Goal: Task Accomplishment & Management: Manage account settings

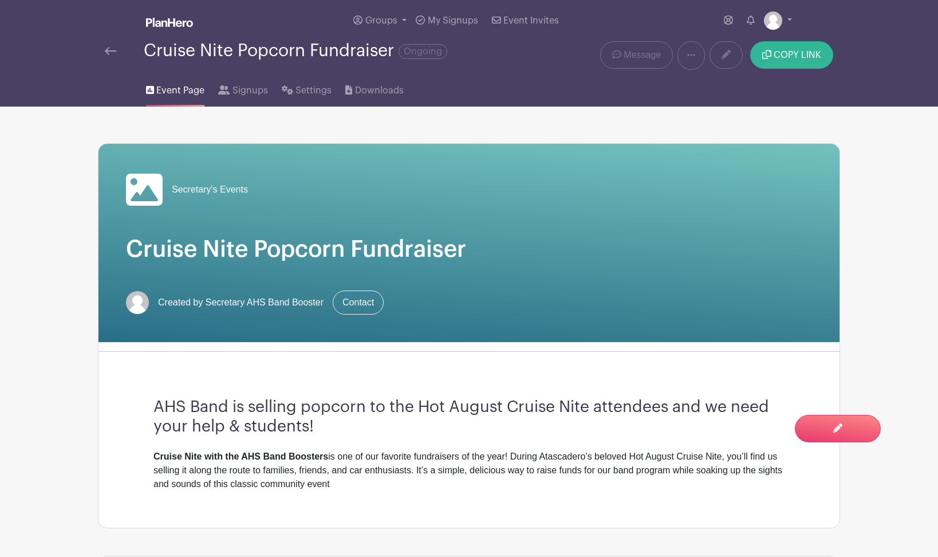
click at [805, 61] on button "COPY LINK" at bounding box center [791, 54] width 83 height 27
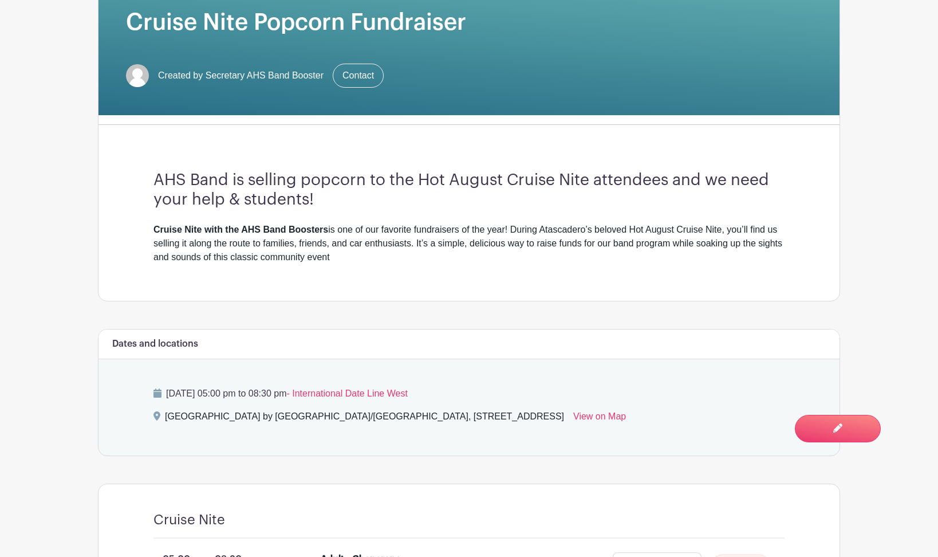
scroll to position [176, 0]
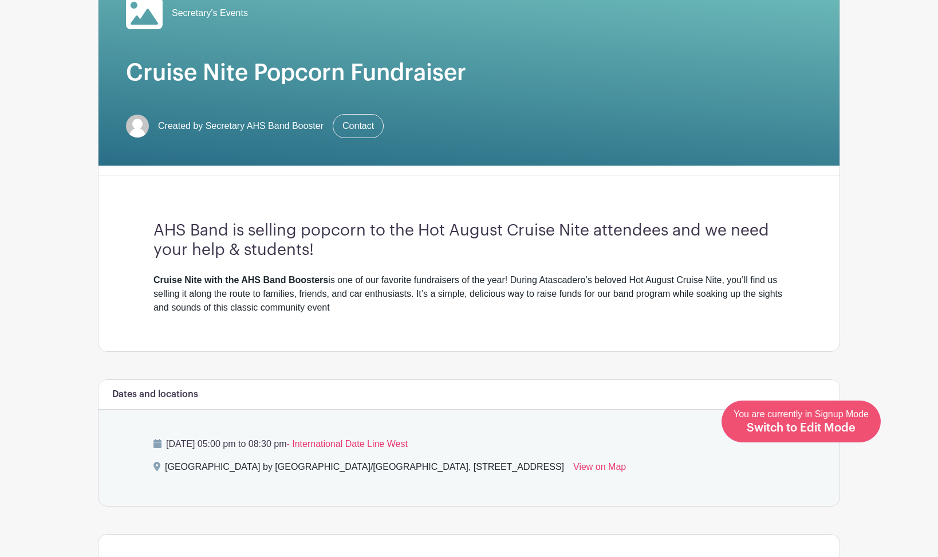
click at [826, 433] on span "Switch to Edit Mode" at bounding box center [801, 427] width 109 height 11
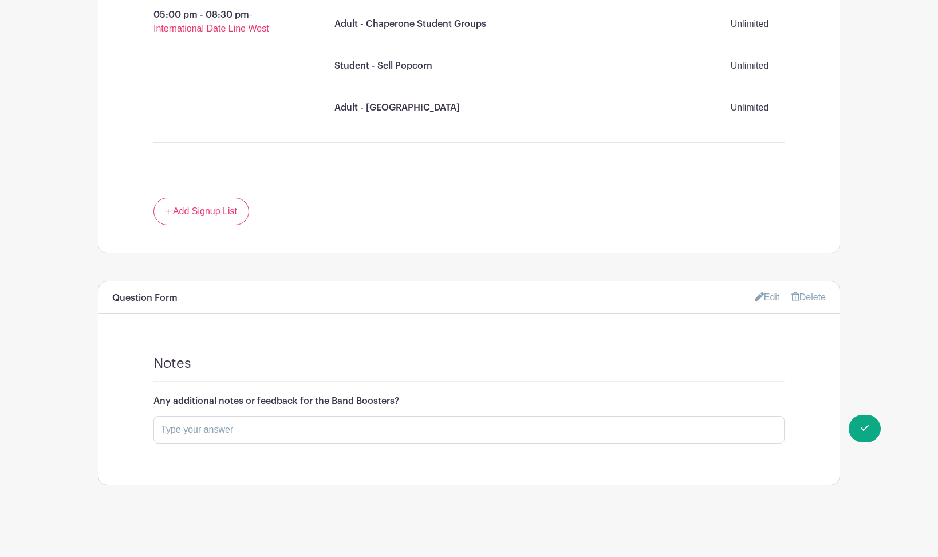
scroll to position [812, 0]
click at [764, 297] on link "Edit" at bounding box center [767, 297] width 25 height 19
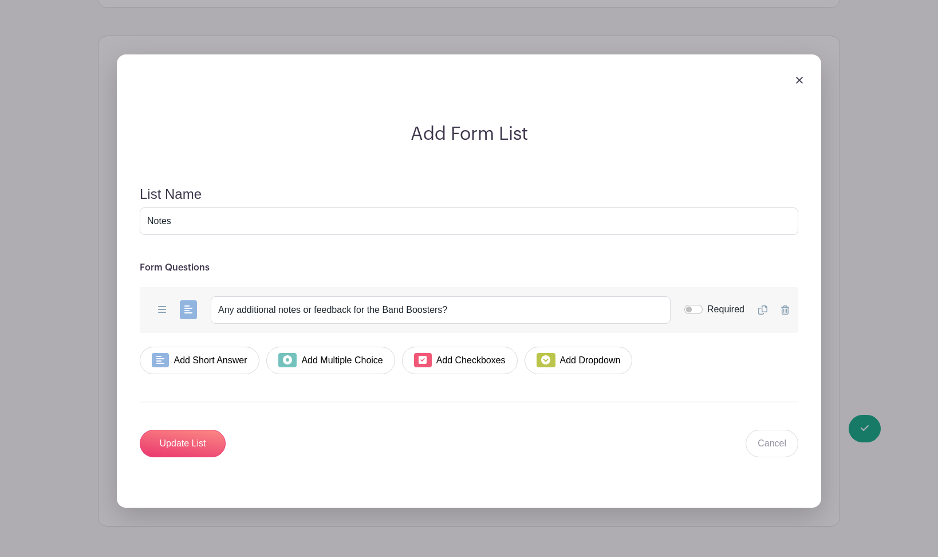
scroll to position [1084, 0]
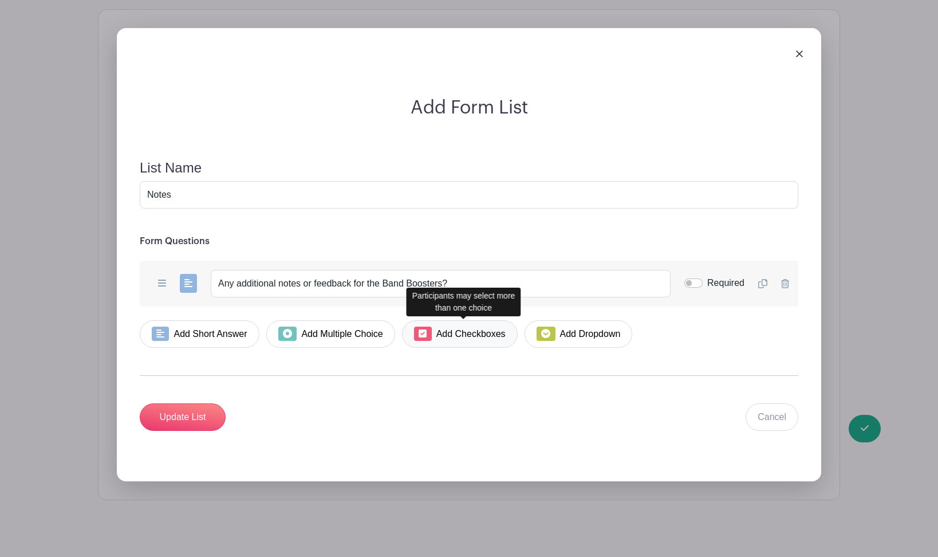
click at [451, 330] on link "Add Checkboxes" at bounding box center [459, 333] width 115 height 27
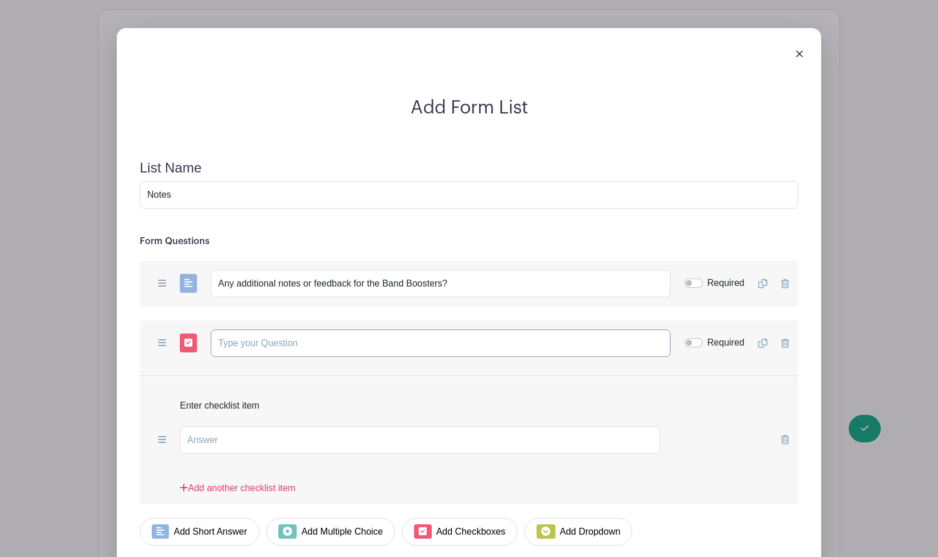
click at [278, 347] on input "text" at bounding box center [441, 342] width 460 height 27
type input "Are you able to transport tables to/from the school?"
click at [693, 342] on input "Required" at bounding box center [694, 342] width 18 height 9
checkbox input "true"
click at [327, 441] on input "text" at bounding box center [420, 439] width 481 height 27
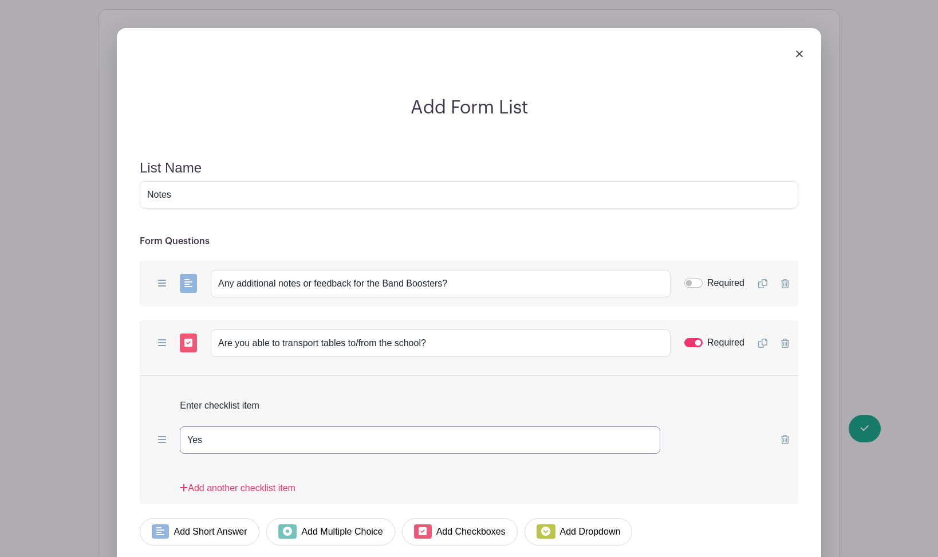
type input "Yes"
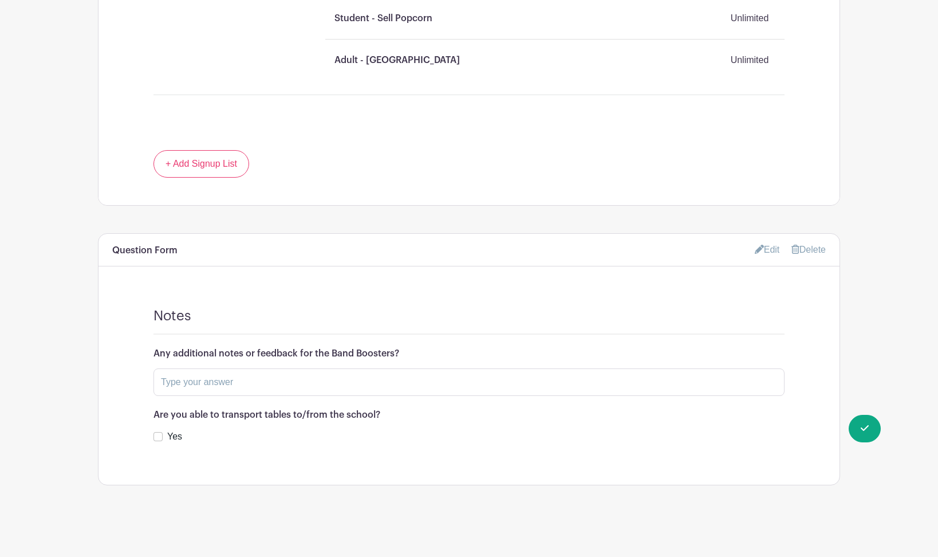
scroll to position [860, 0]
click at [760, 251] on link "Edit" at bounding box center [767, 250] width 25 height 19
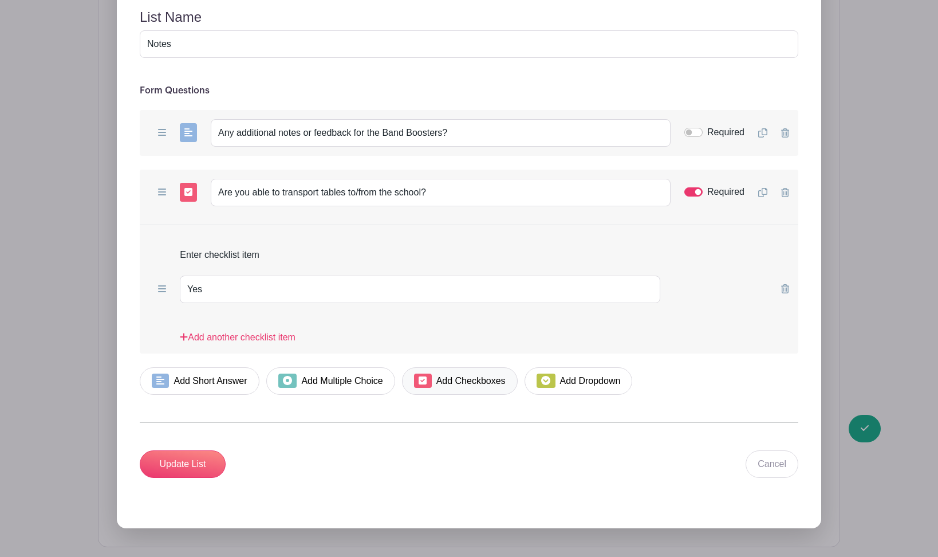
scroll to position [1245, 0]
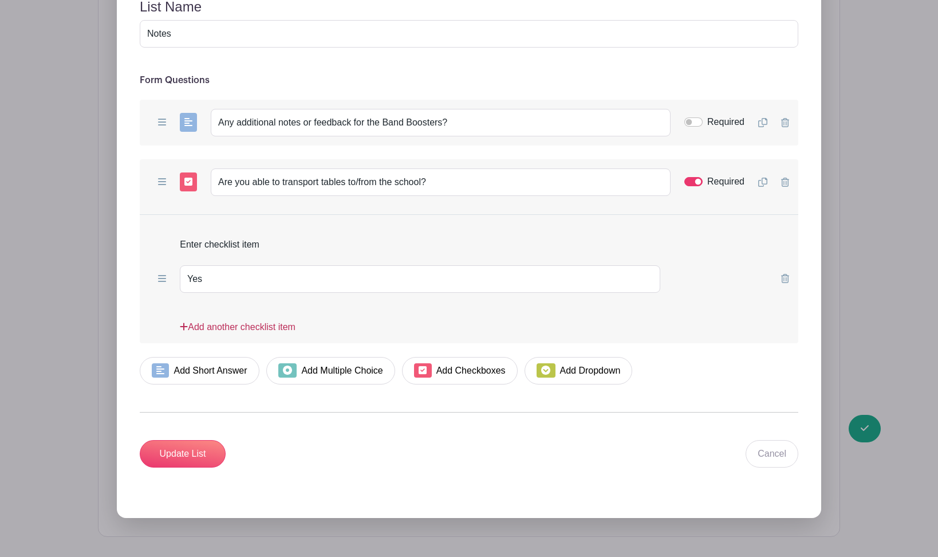
click at [280, 326] on link "Add another checklist item" at bounding box center [238, 331] width 116 height 23
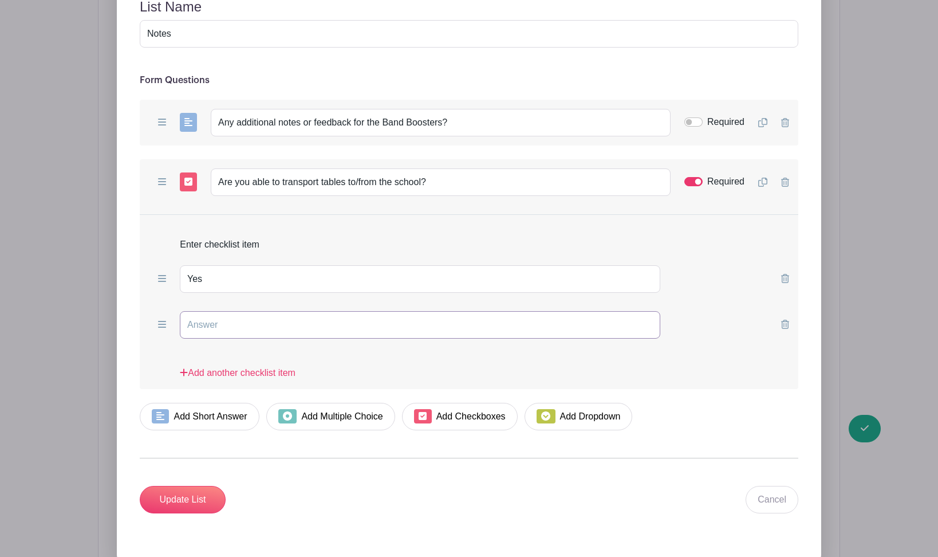
click at [242, 325] on input "text" at bounding box center [420, 324] width 481 height 27
type input "No, Sorry!"
click at [223, 276] on input "Yes" at bounding box center [420, 278] width 481 height 27
type input "Yes, I can help!"
click at [209, 321] on input "No, Sorry!" at bounding box center [420, 324] width 481 height 27
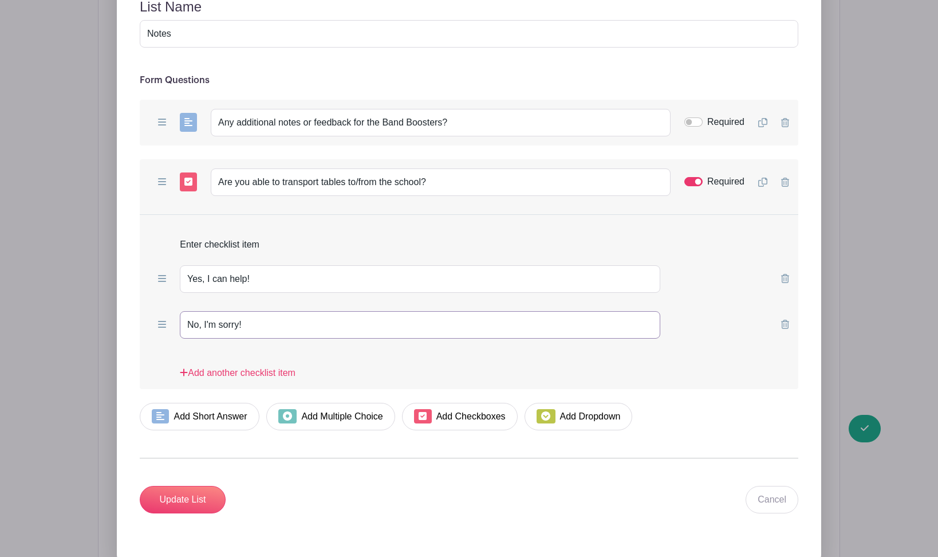
click at [273, 329] on input "No, I'm sorry!" at bounding box center [420, 324] width 481 height 27
type input "No, I'm sorry!"
click at [203, 501] on input "Update List" at bounding box center [183, 499] width 86 height 27
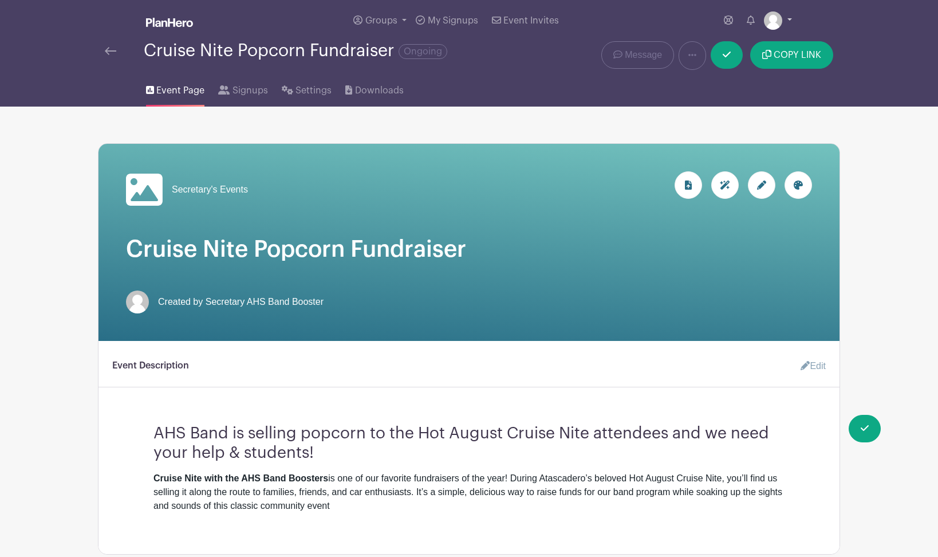
scroll to position [0, 0]
click at [734, 57] on link at bounding box center [727, 54] width 32 height 27
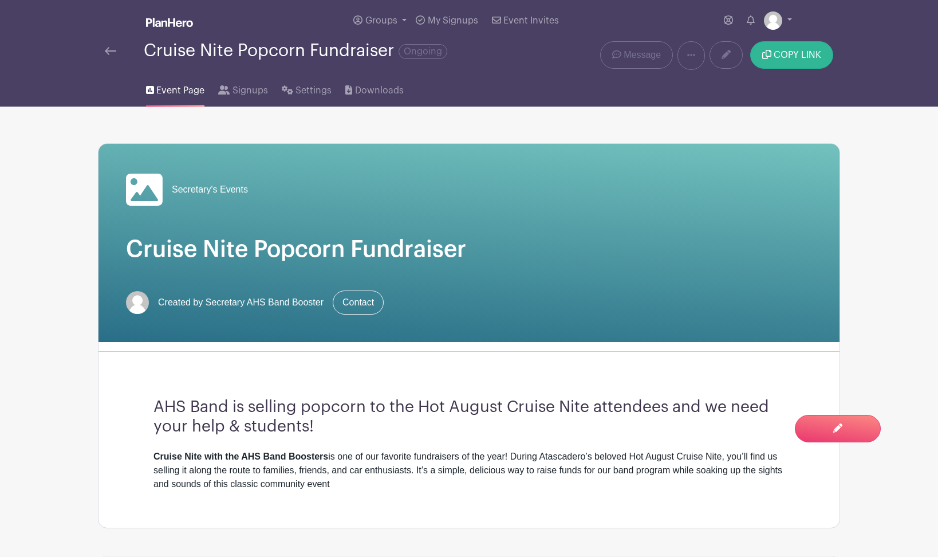
click at [794, 58] on span "COPY LINK" at bounding box center [798, 54] width 48 height 9
click at [717, 54] on link at bounding box center [726, 54] width 33 height 27
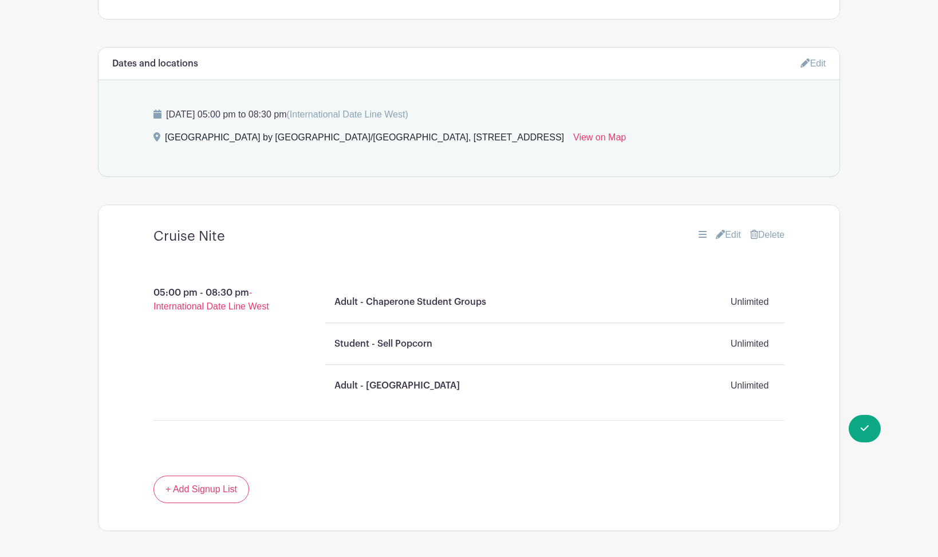
scroll to position [632, 0]
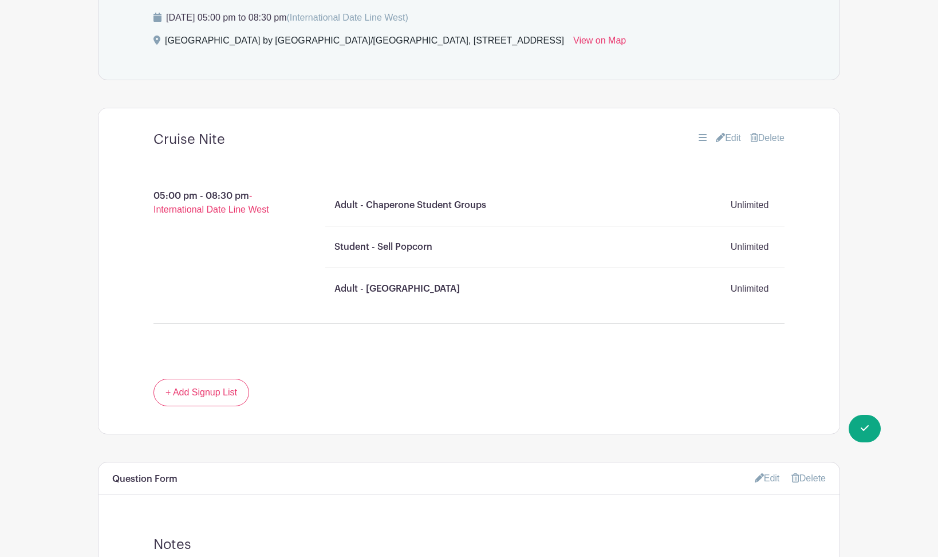
click at [725, 140] on link "Edit" at bounding box center [728, 138] width 25 height 14
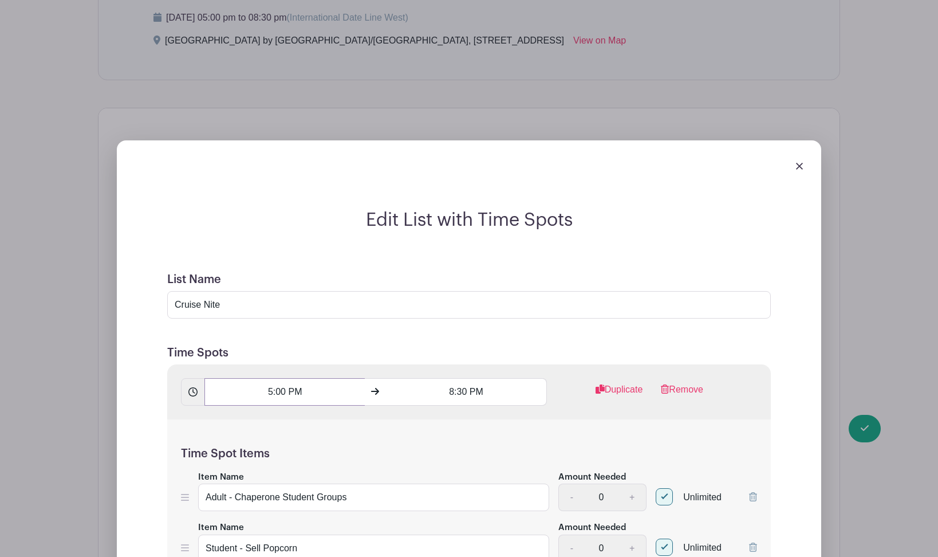
click at [282, 396] on input "5:00 PM" at bounding box center [285, 391] width 160 height 27
click at [301, 436] on div "00" at bounding box center [299, 443] width 37 height 22
click at [360, 415] on div "15" at bounding box center [353, 419] width 38 height 22
type input "5:15 PM"
click at [559, 428] on div "Time Spot Items Item Name Adult - Chaperone Student Groups Amount Needed - 0 + …" at bounding box center [469, 536] width 604 height 235
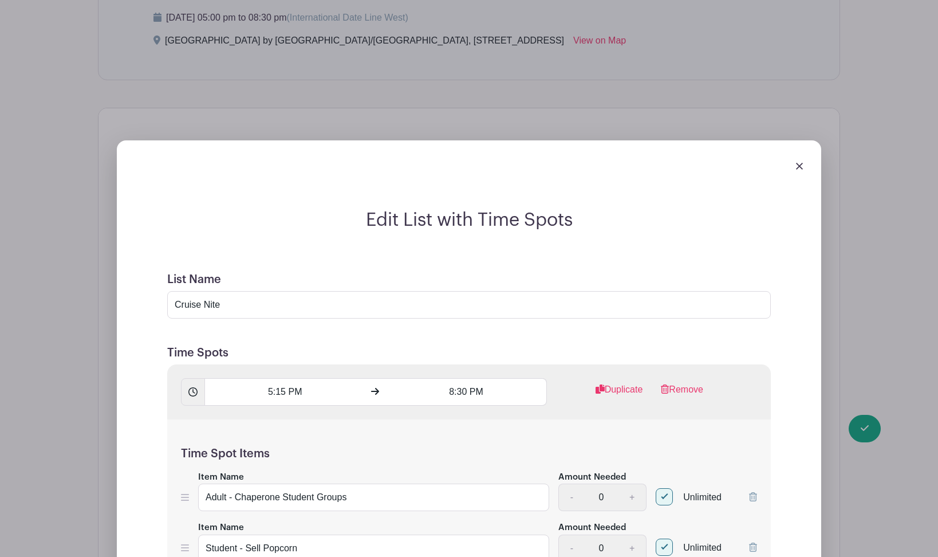
click at [840, 430] on div "Edit List with Time Spots List Name Cruise Nite Time Spots 5:15 PM 8:30 PM Dupl…" at bounding box center [469, 526] width 741 height 808
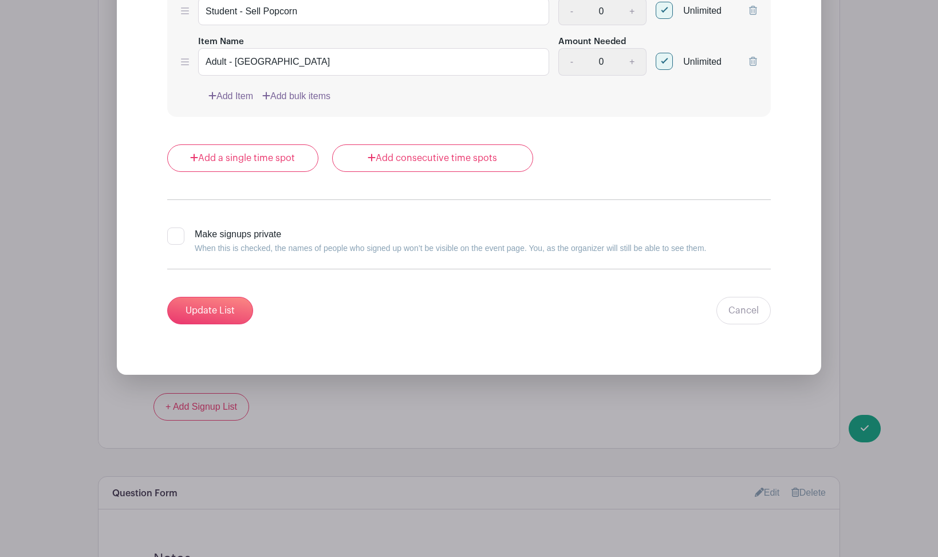
scroll to position [1198, 0]
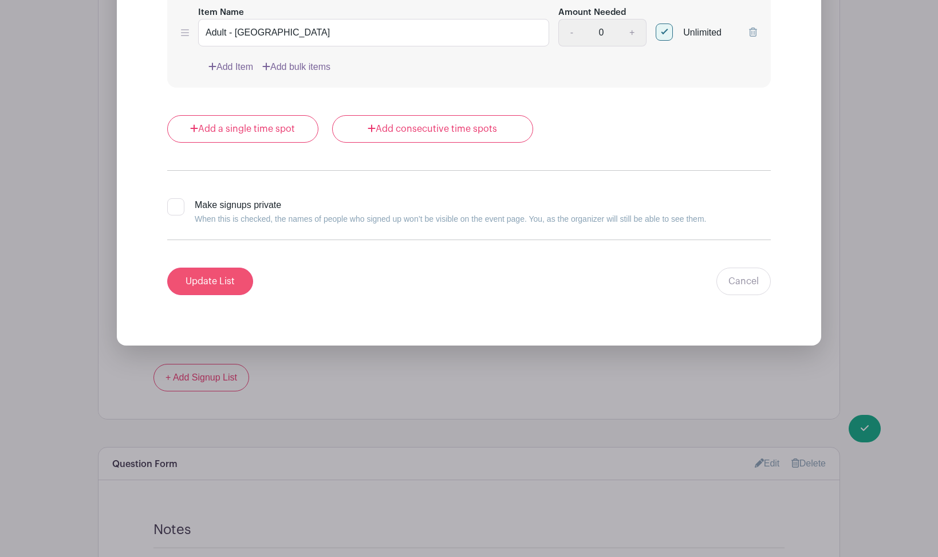
click at [234, 276] on input "Update List" at bounding box center [210, 281] width 86 height 27
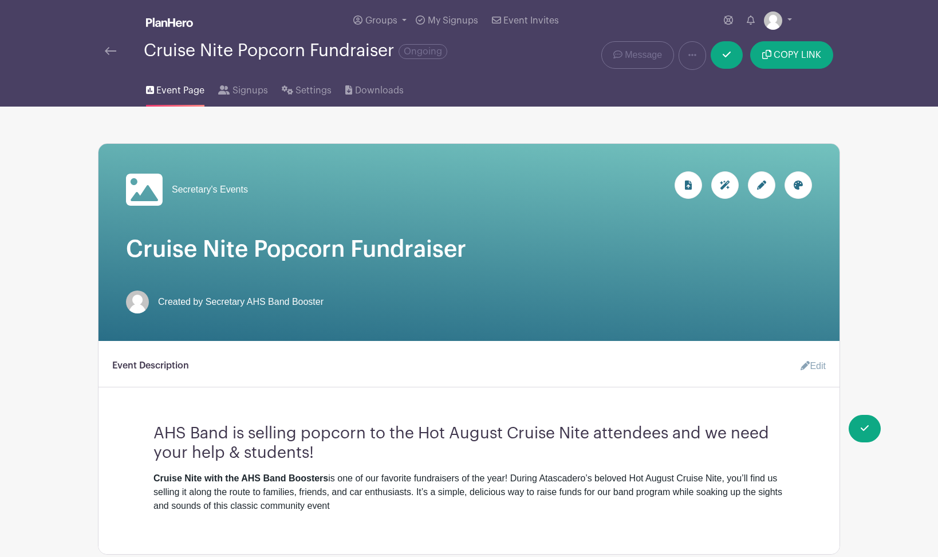
scroll to position [0, 0]
click at [728, 54] on icon at bounding box center [727, 54] width 8 height 9
